Goal: Task Accomplishment & Management: Complete application form

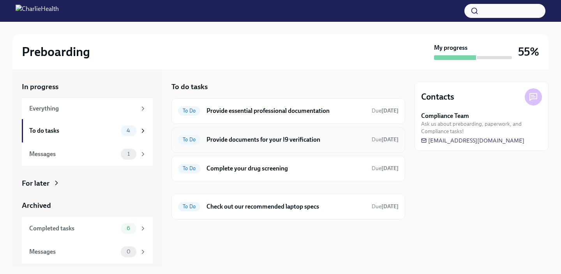
click at [298, 140] on h6 "Provide documents for your I9 verification" at bounding box center [285, 139] width 159 height 9
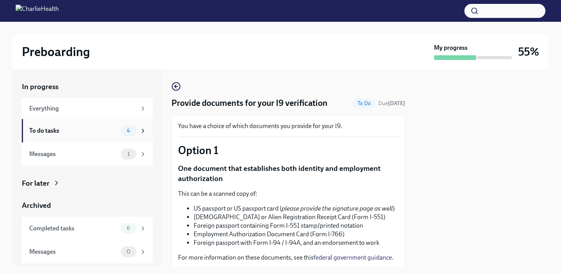
click at [79, 127] on div "To do tasks" at bounding box center [73, 131] width 88 height 9
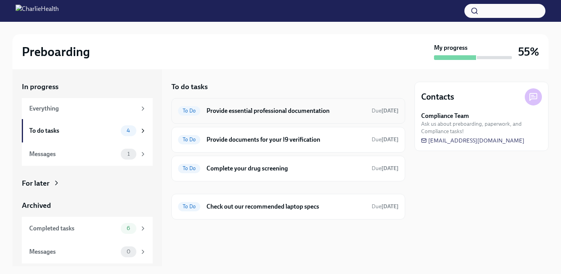
click at [308, 109] on h6 "Provide essential professional documentation" at bounding box center [285, 111] width 159 height 9
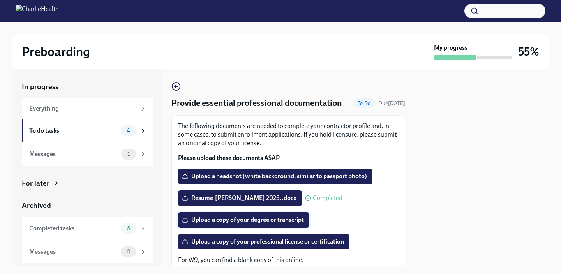
click at [261, 220] on span "Upload a copy of your degree or transcript" at bounding box center [243, 220] width 120 height 8
click at [0, 0] on input "Upload a copy of your degree or transcript" at bounding box center [0, 0] width 0 height 0
click at [251, 221] on span "Upload a copy of your degree or transcript" at bounding box center [243, 220] width 120 height 8
click at [0, 0] on input "Upload a copy of your degree or transcript" at bounding box center [0, 0] width 0 height 0
